Goal: Check status: Check status

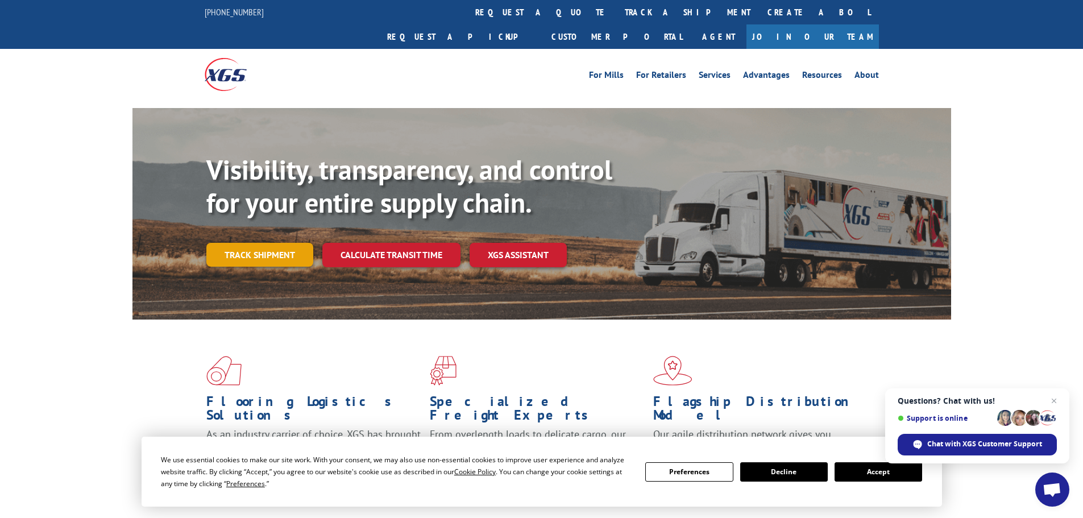
click at [254, 243] on link "Track shipment" at bounding box center [259, 255] width 107 height 24
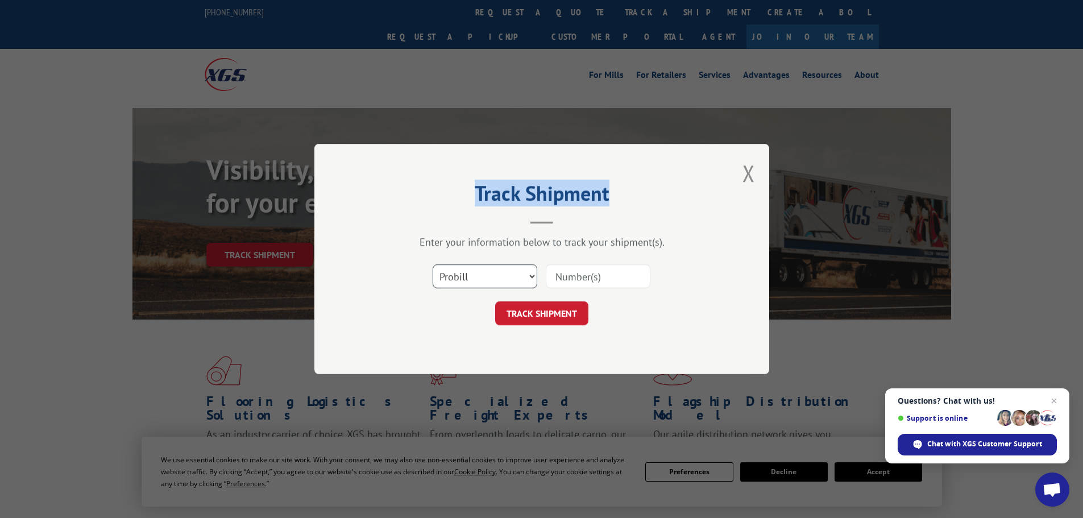
click at [502, 268] on select "Select category... Probill BOL PO" at bounding box center [484, 276] width 105 height 24
select select "bol"
click at [432, 264] on select "Select category... Probill BOL PO" at bounding box center [484, 276] width 105 height 24
click at [561, 268] on input at bounding box center [598, 276] width 105 height 24
type input "7065662"
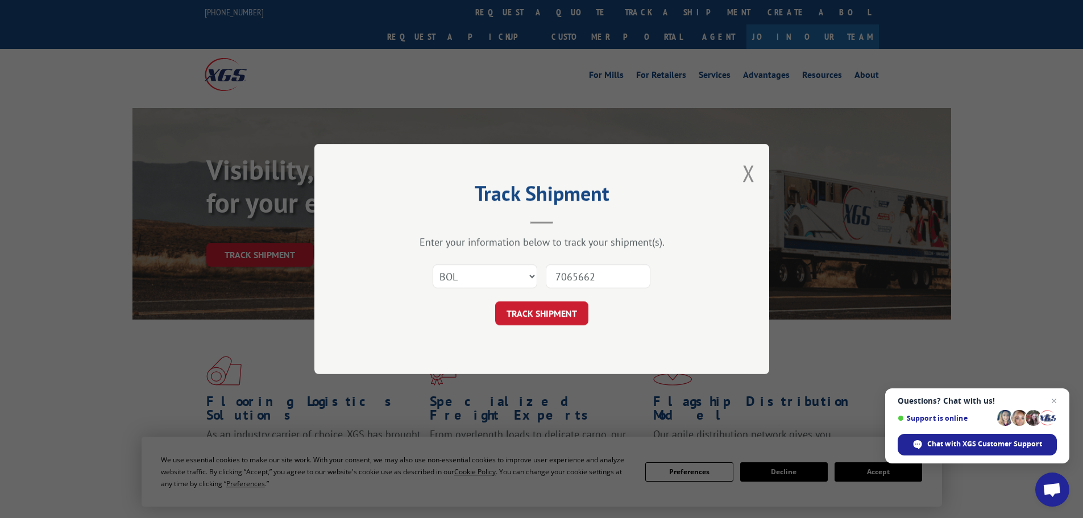
click at [495, 301] on button "TRACK SHIPMENT" at bounding box center [541, 313] width 93 height 24
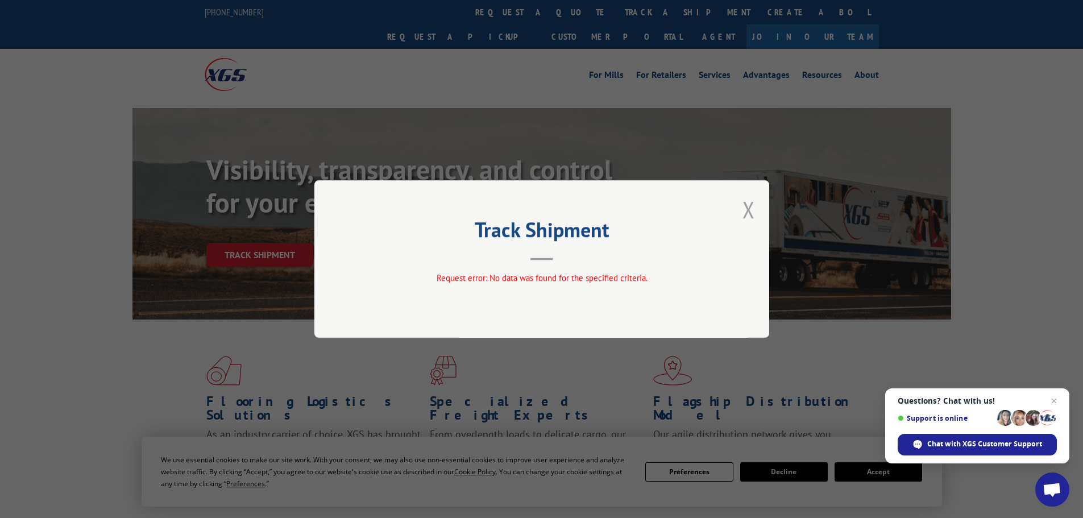
click at [747, 206] on button "Close modal" at bounding box center [748, 209] width 13 height 30
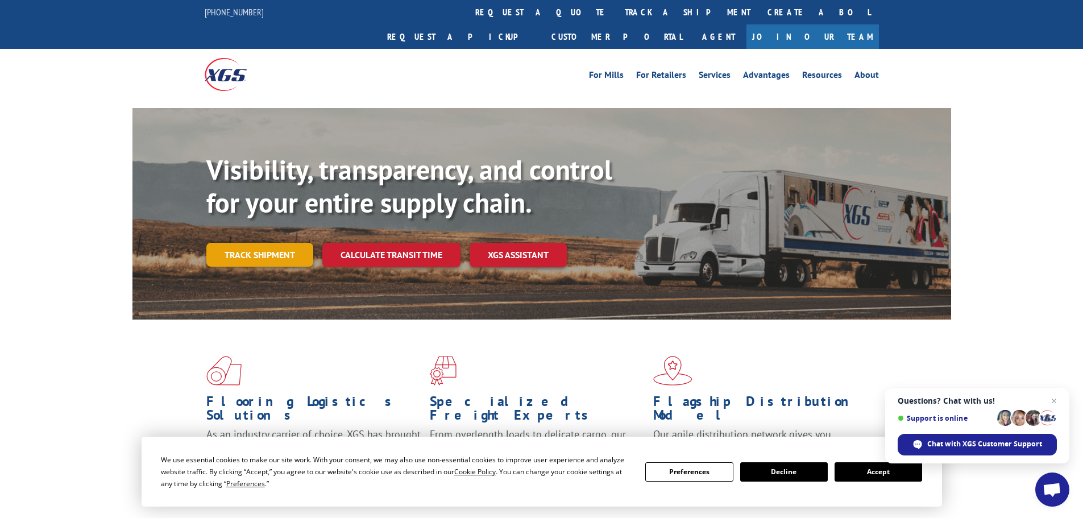
click at [243, 243] on link "Track shipment" at bounding box center [259, 255] width 107 height 24
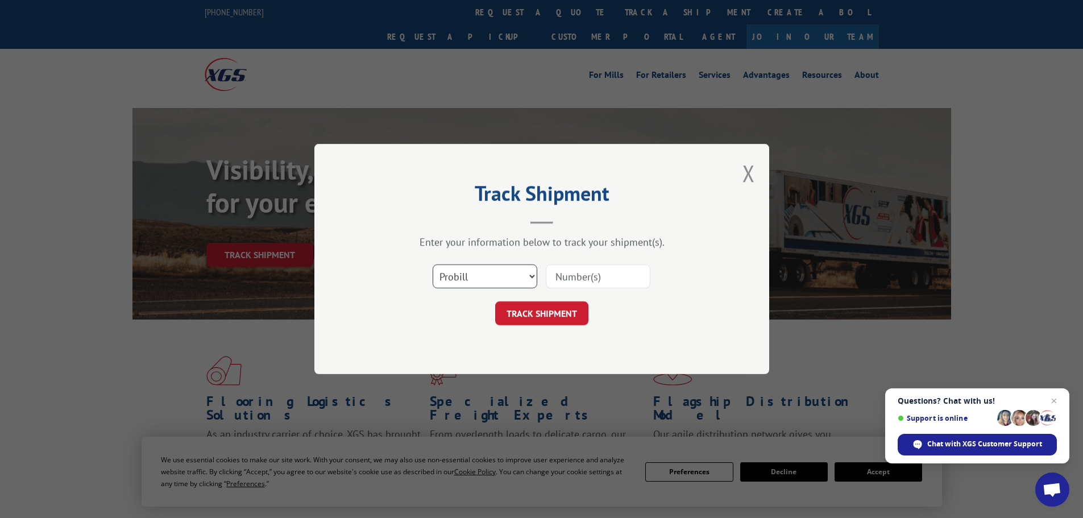
click at [491, 268] on select "Select category... Probill BOL PO" at bounding box center [484, 276] width 105 height 24
select select "bol"
click at [432, 264] on select "Select category... Probill BOL PO" at bounding box center [484, 276] width 105 height 24
click at [578, 281] on input at bounding box center [598, 276] width 105 height 24
type input "7065662"
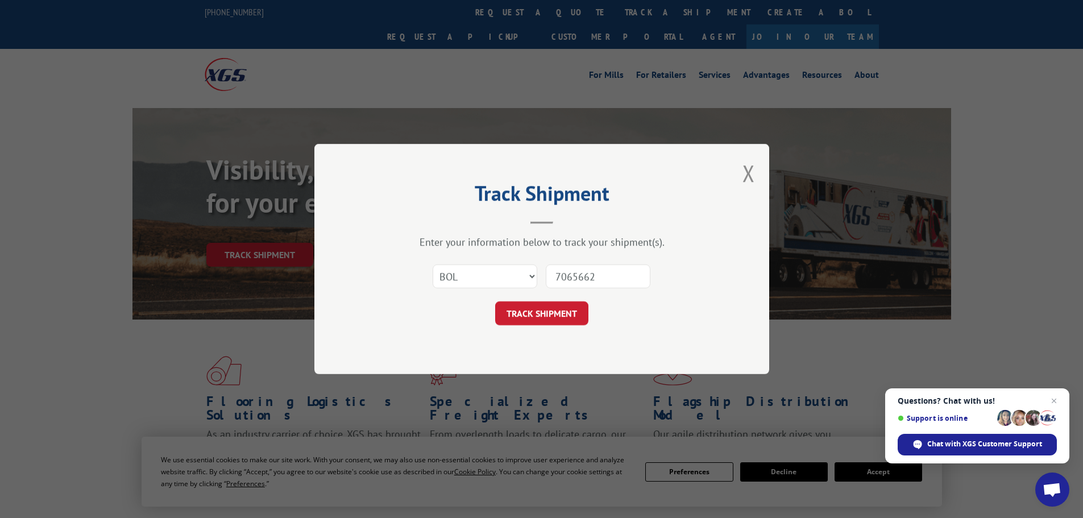
click button "TRACK SHIPMENT" at bounding box center [541, 313] width 93 height 24
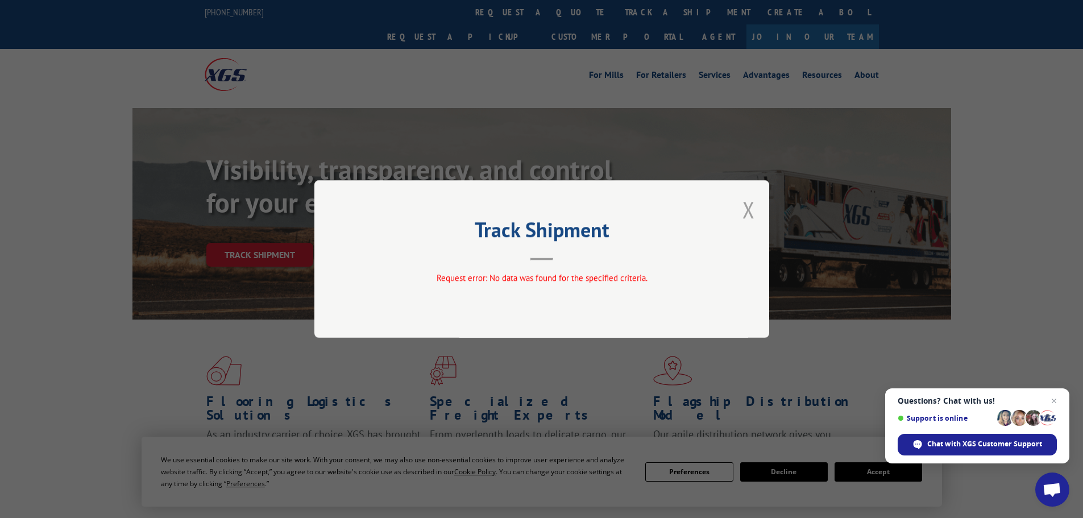
drag, startPoint x: 750, startPoint y: 210, endPoint x: 730, endPoint y: 243, distance: 38.5
click at [750, 211] on button "Close modal" at bounding box center [748, 209] width 13 height 30
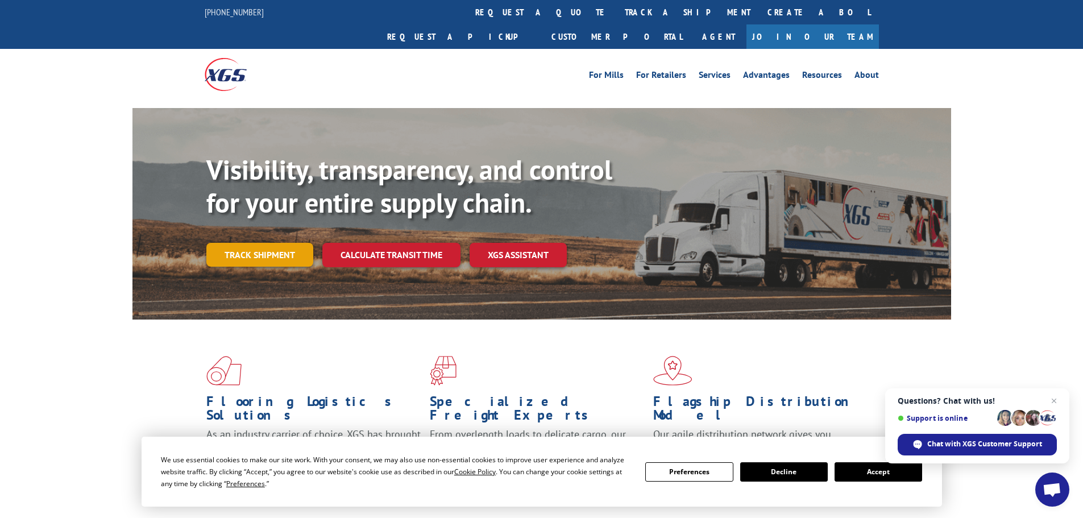
click at [238, 243] on link "Track shipment" at bounding box center [259, 255] width 107 height 24
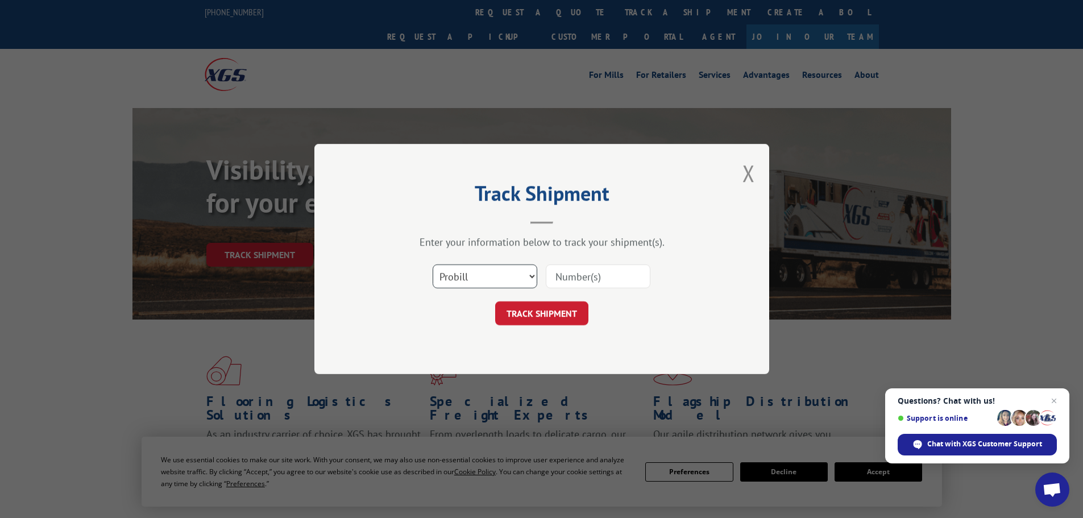
click at [457, 277] on select "Select category... Probill BOL PO" at bounding box center [484, 276] width 105 height 24
select select "po"
click at [432, 264] on select "Select category... Probill BOL PO" at bounding box center [484, 276] width 105 height 24
click at [572, 275] on input at bounding box center [598, 276] width 105 height 24
type input "09517344"
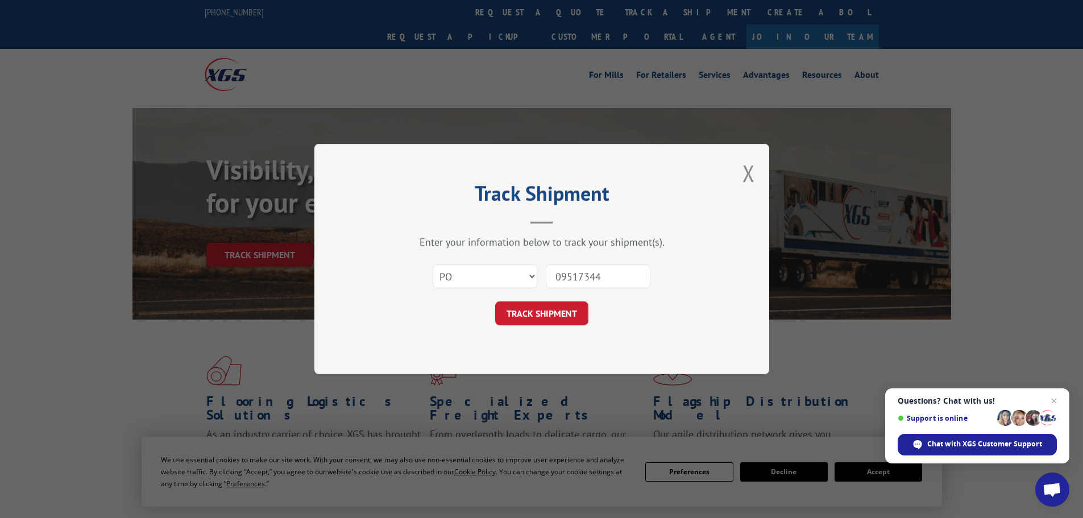
click at [495, 301] on button "TRACK SHIPMENT" at bounding box center [541, 313] width 93 height 24
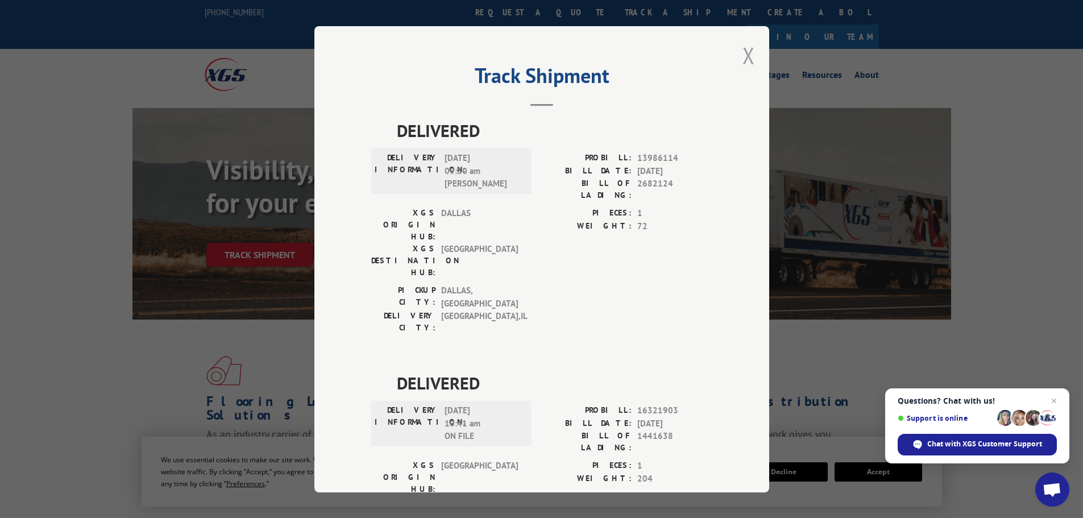
click at [743, 56] on button "Close modal" at bounding box center [748, 55] width 13 height 30
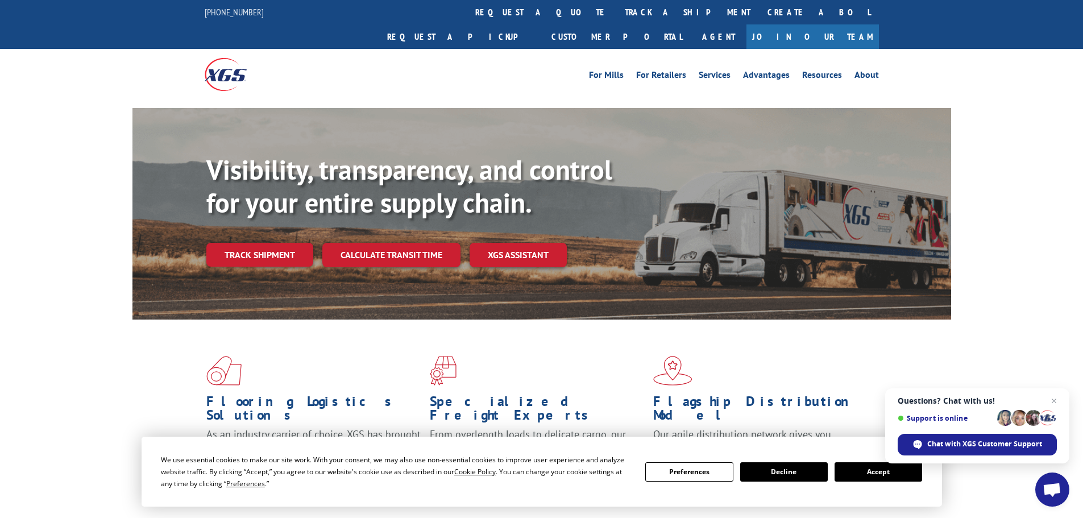
drag, startPoint x: 247, startPoint y: 227, endPoint x: 267, endPoint y: 232, distance: 20.4
click at [247, 243] on link "Track shipment" at bounding box center [259, 255] width 107 height 24
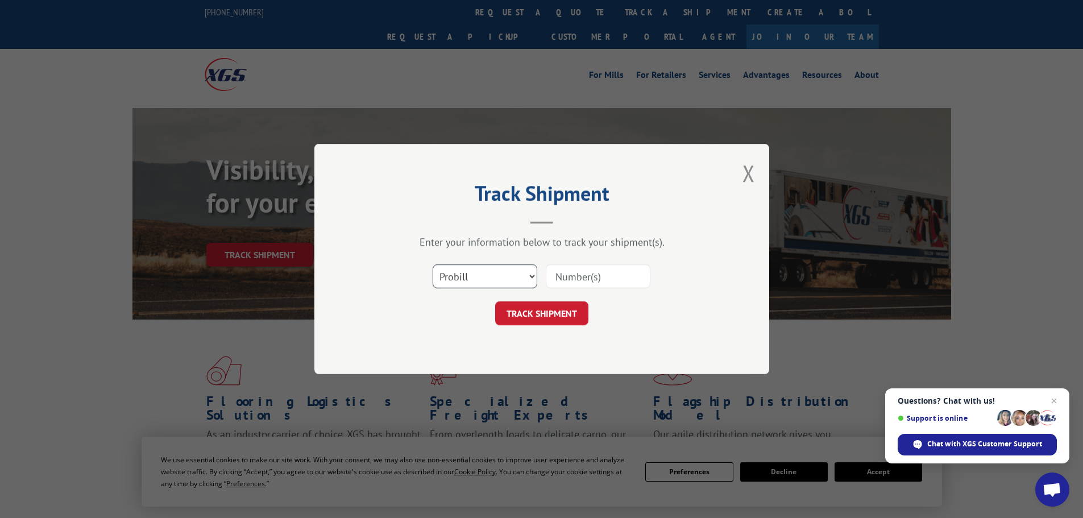
click at [483, 276] on select "Select category... Probill BOL PO" at bounding box center [484, 276] width 105 height 24
select select "bol"
click at [432, 264] on select "Select category... Probill BOL PO" at bounding box center [484, 276] width 105 height 24
click at [575, 275] on input at bounding box center [598, 276] width 105 height 24
type input "7065662"
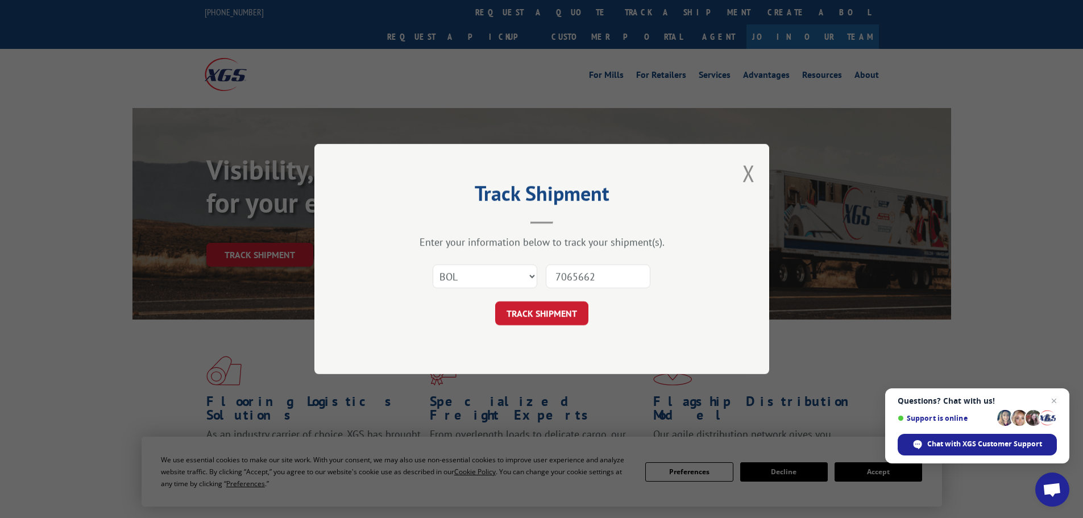
click button "TRACK SHIPMENT" at bounding box center [541, 313] width 93 height 24
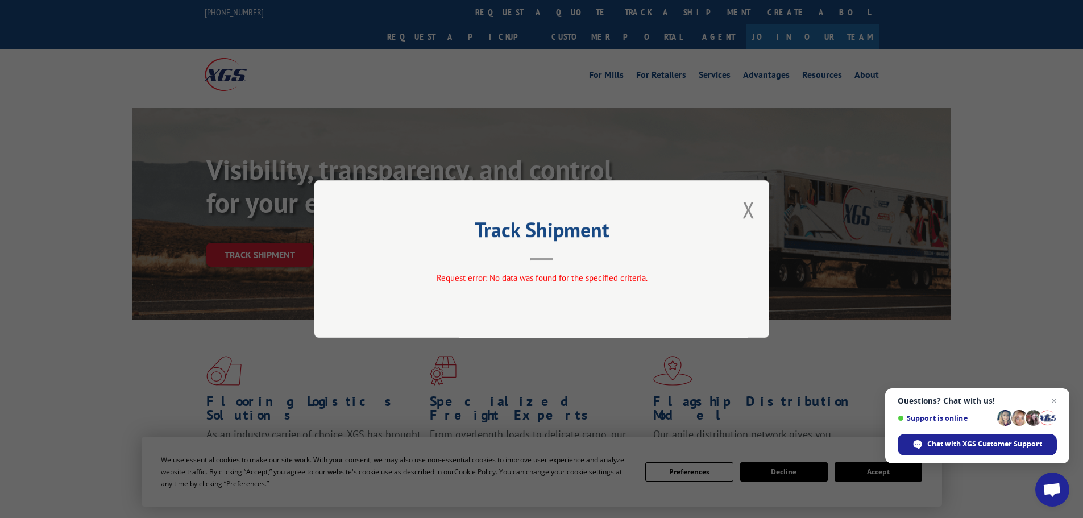
click at [739, 208] on div "Track Shipment Request error: No data was found for the specified criteria." at bounding box center [541, 258] width 455 height 157
drag, startPoint x: 747, startPoint y: 209, endPoint x: 791, endPoint y: 209, distance: 44.3
click at [747, 209] on button "Close modal" at bounding box center [748, 209] width 13 height 30
